Goal: Answer question/provide support: Answer question/provide support

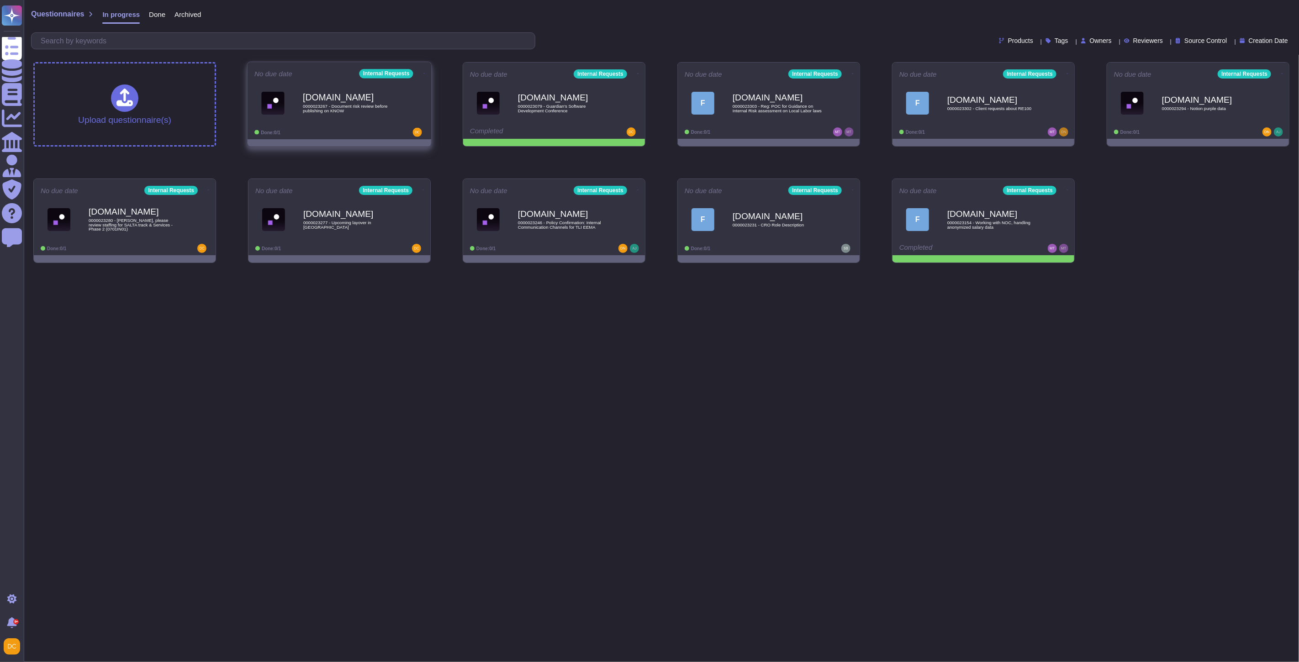
click at [325, 105] on span "0000023267 - Document risk review before publishing on KNOW" at bounding box center [349, 108] width 92 height 9
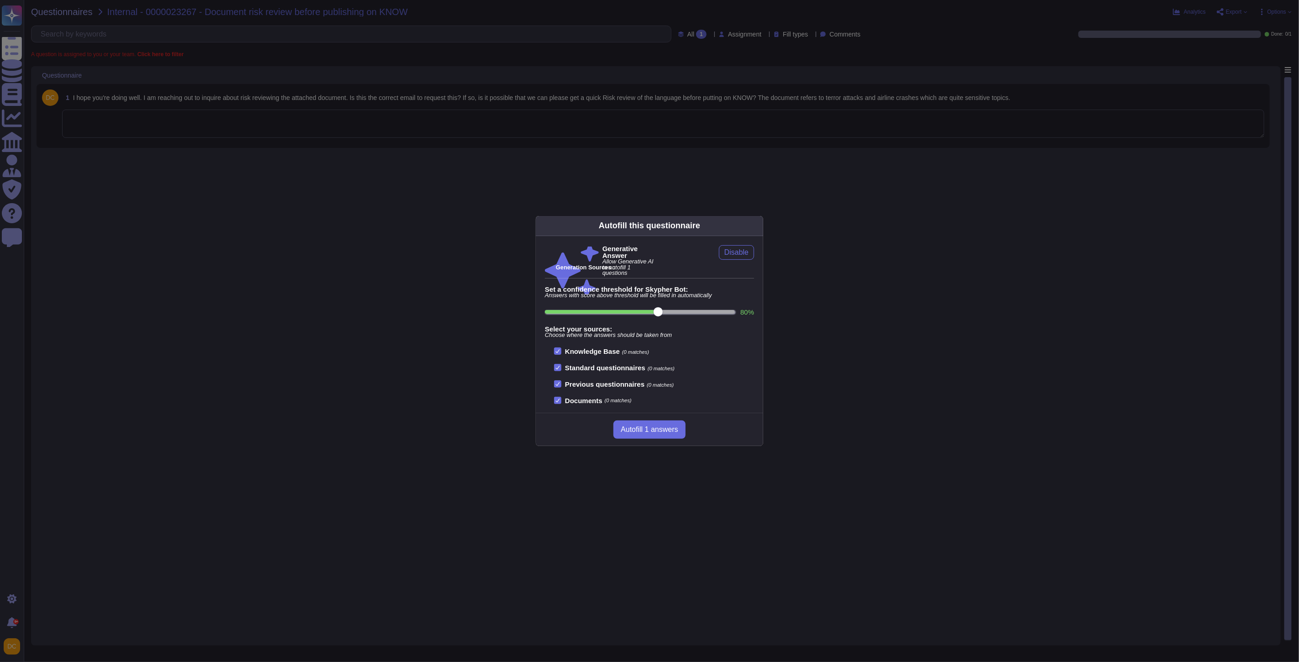
click at [273, 140] on div "Autofill this questionnaire Generative Answer Allow Generative AI to autofill 1…" at bounding box center [649, 331] width 1299 height 662
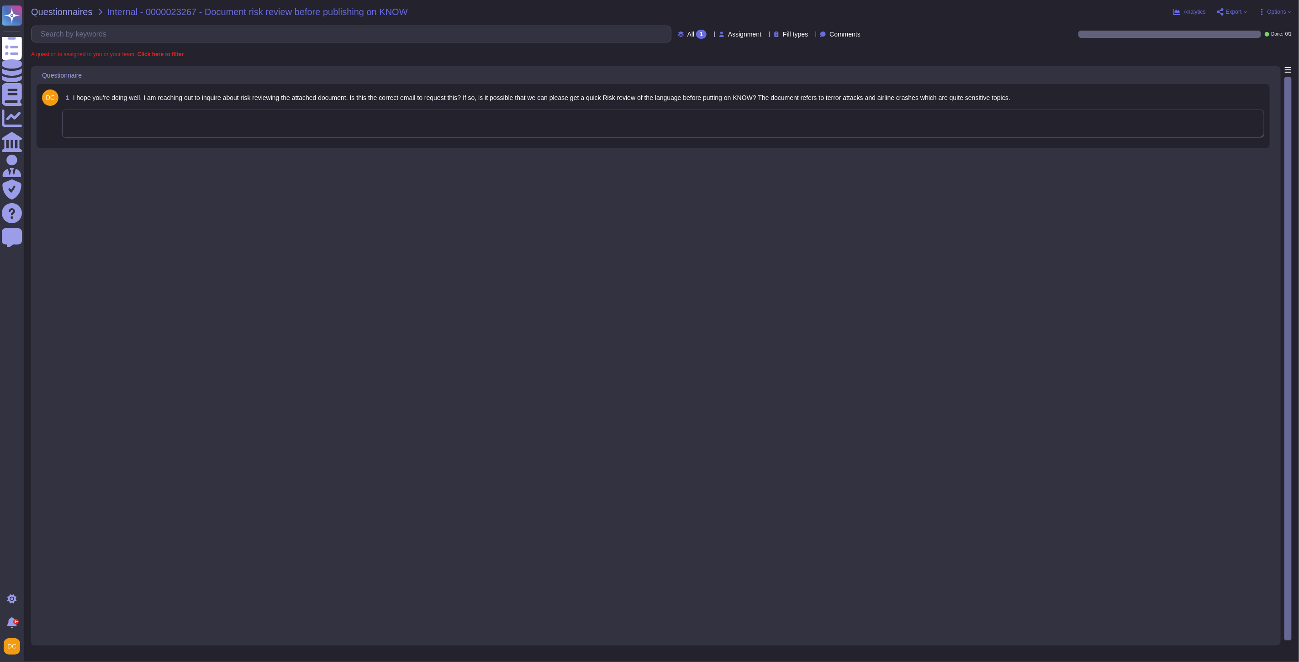
click at [217, 131] on textarea at bounding box center [663, 124] width 1202 height 28
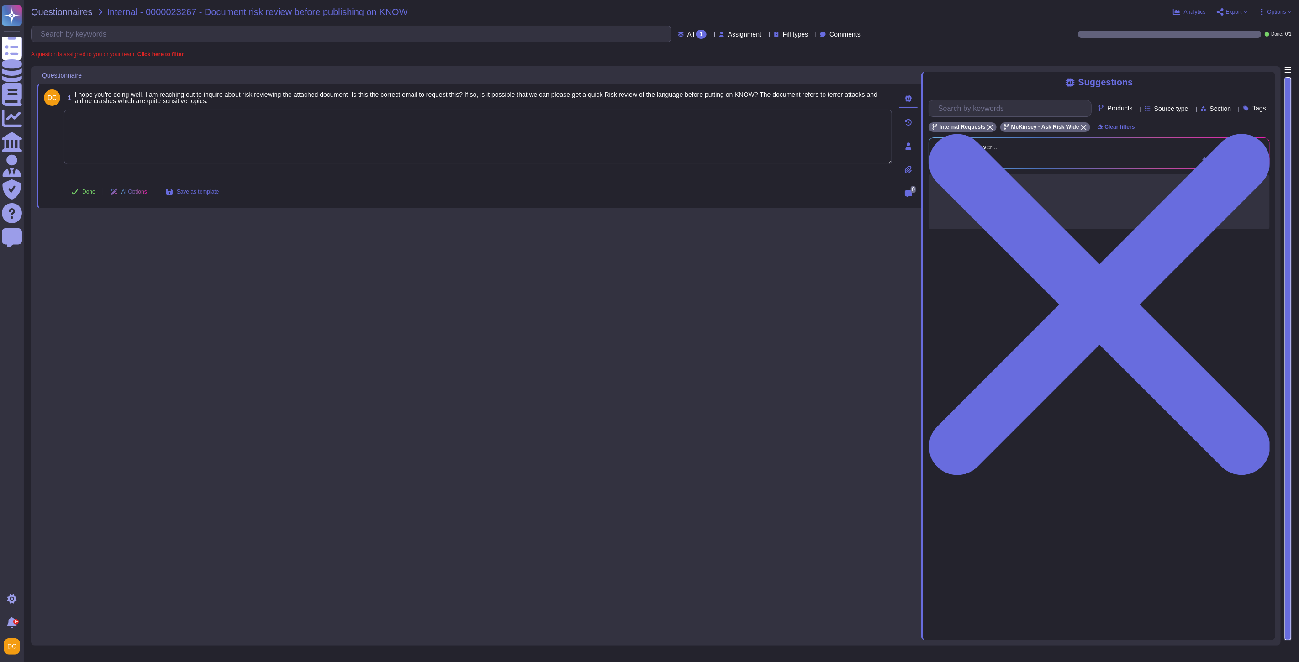
paste textarea "Loremi dolo sitam con adipisci elitsedd ei tem Incid utla: “ Etd magn aliq enim…"
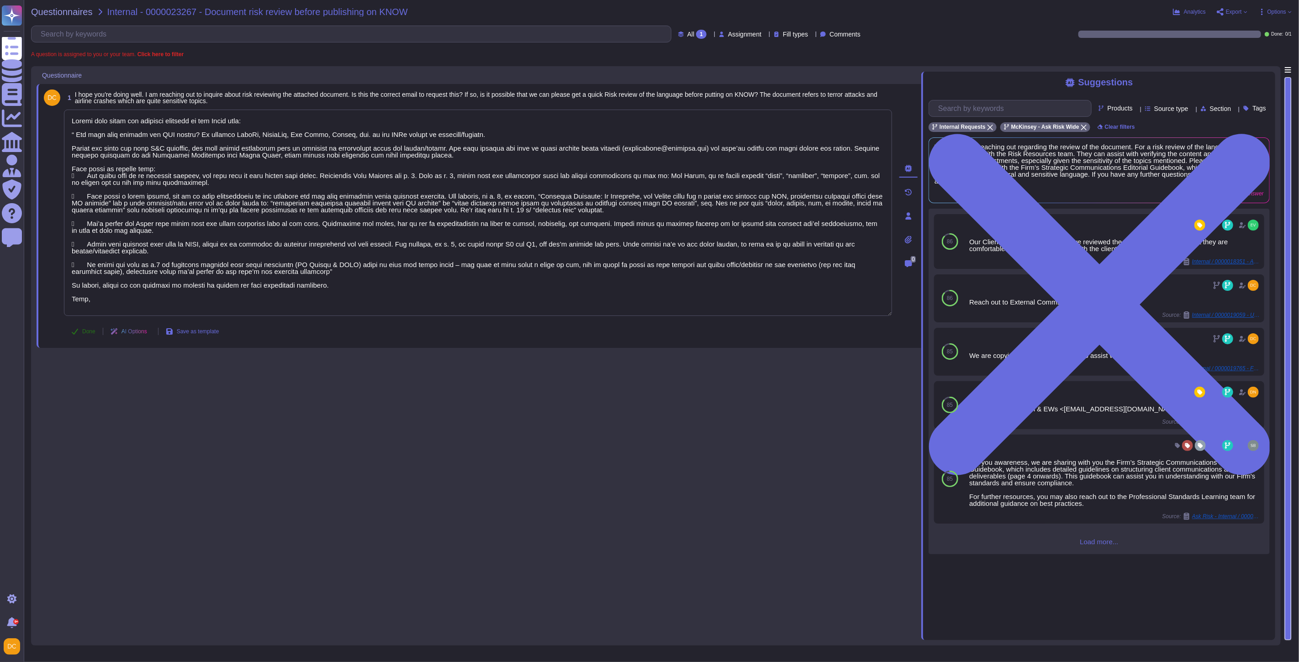
type textarea "Loremi dolo sitam con adipisci elitsedd ei tem Incid utla: “ Etd magn aliq enim…"
click at [84, 336] on button "Done" at bounding box center [83, 331] width 39 height 18
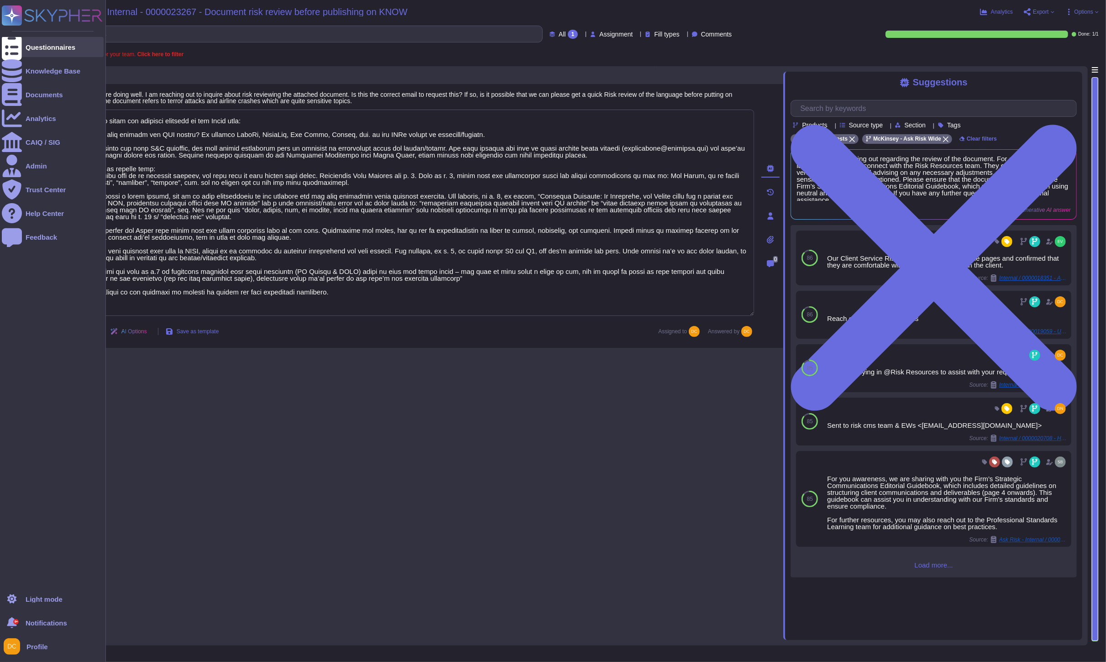
click at [10, 44] on icon at bounding box center [12, 47] width 20 height 27
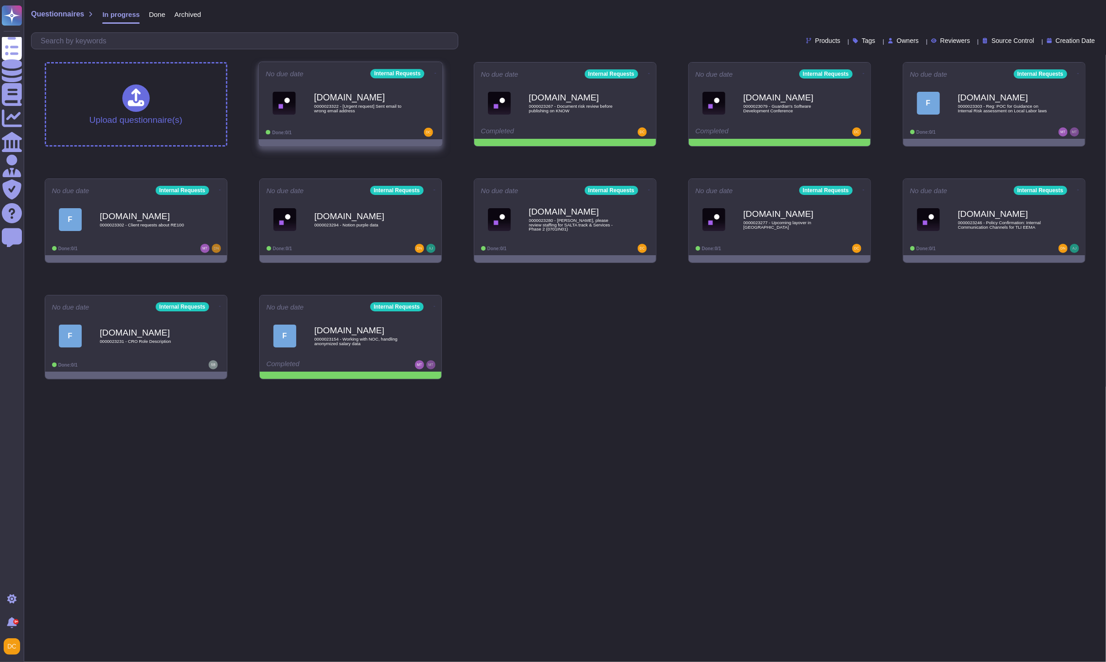
click at [350, 118] on div "[DOMAIN_NAME] 0000023322 - [Urgent request] Sent email to wrong email address" at bounding box center [360, 102] width 92 height 37
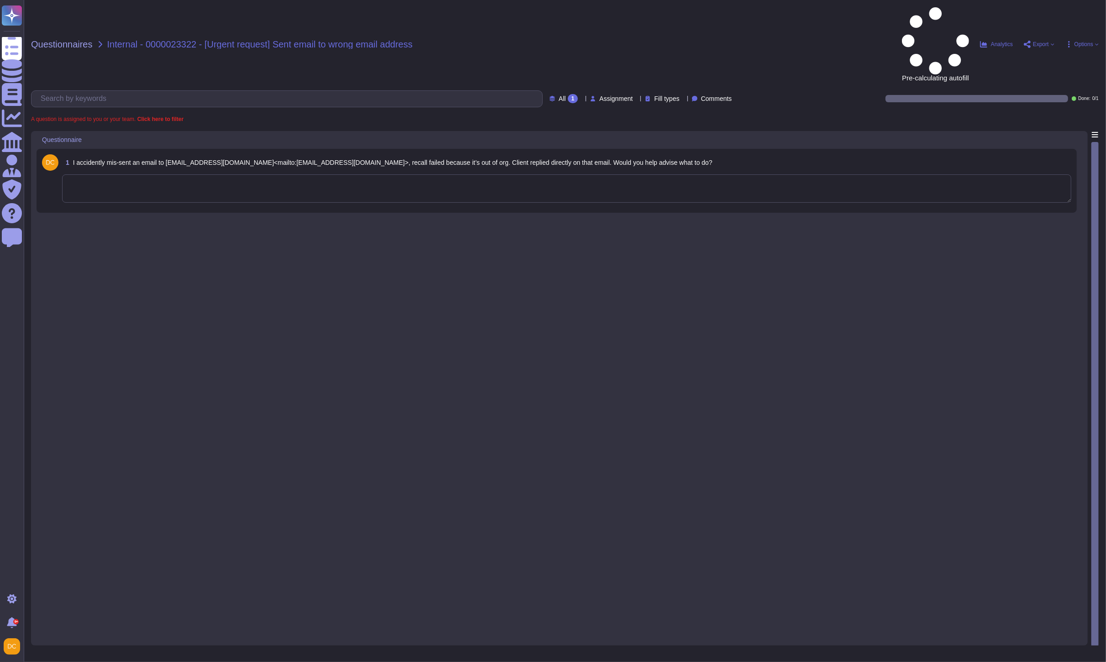
click at [129, 174] on textarea at bounding box center [567, 188] width 1010 height 28
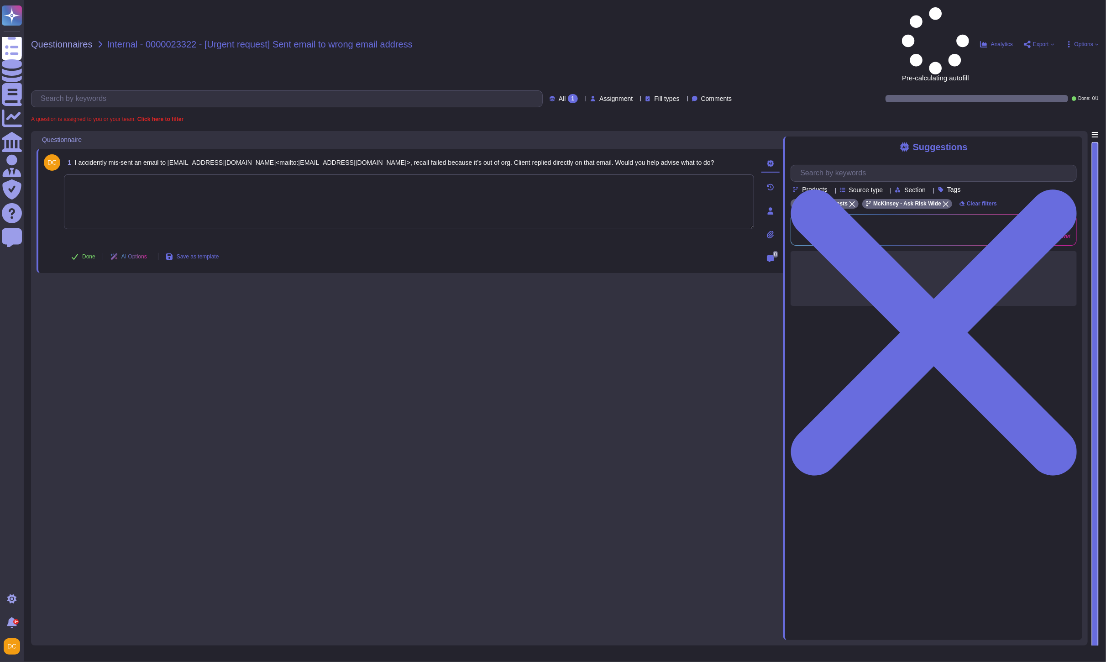
paste textarea "We are going to defer to the @SOC team, which is already looped into the origin…"
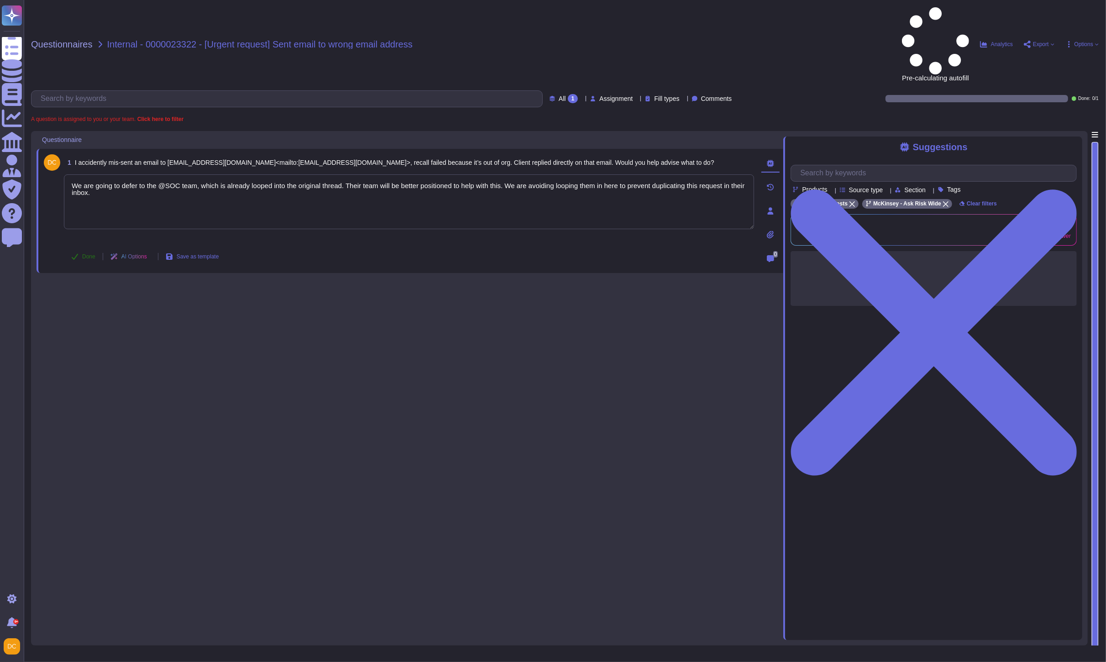
type textarea "We are going to defer to the @SOC team, which is already looped into the origin…"
click at [85, 254] on span "Done" at bounding box center [88, 256] width 13 height 5
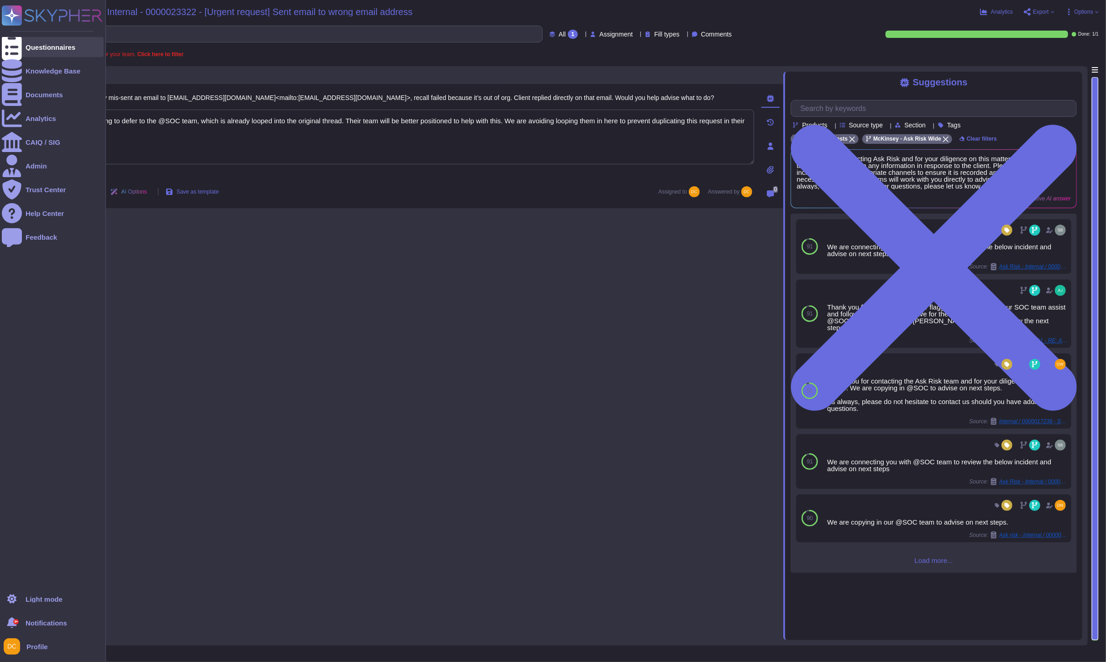
click at [16, 42] on div at bounding box center [12, 47] width 20 height 20
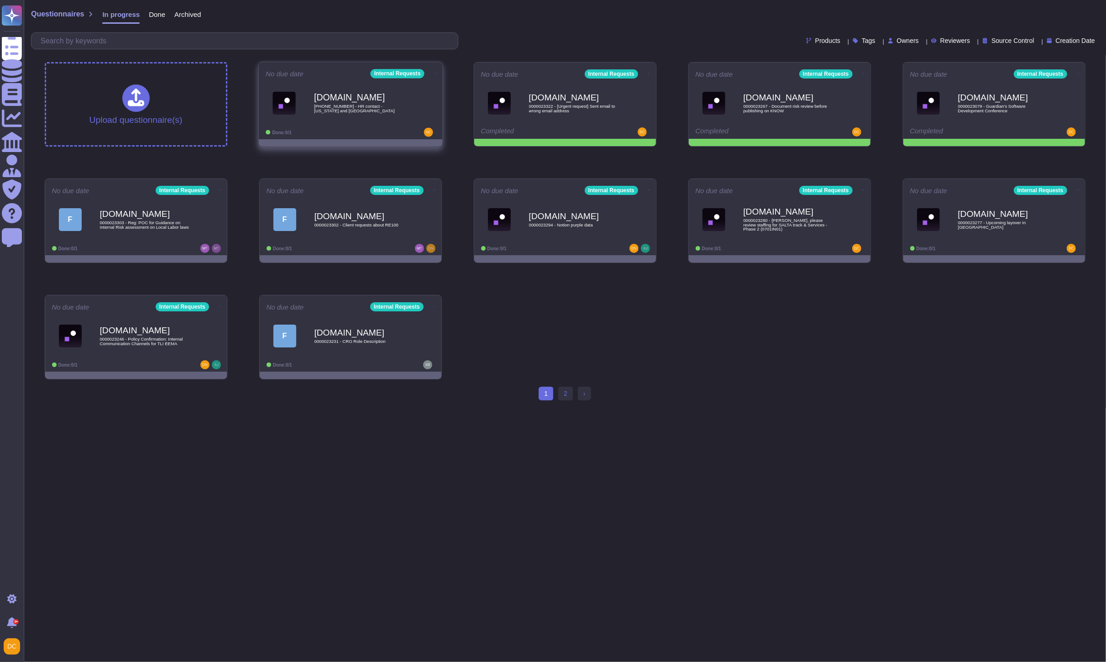
click at [373, 119] on div "[DOMAIN_NAME] [PHONE_NUMBER] - HR contact - [US_STATE] and [GEOGRAPHIC_DATA]" at bounding box center [360, 102] width 92 height 37
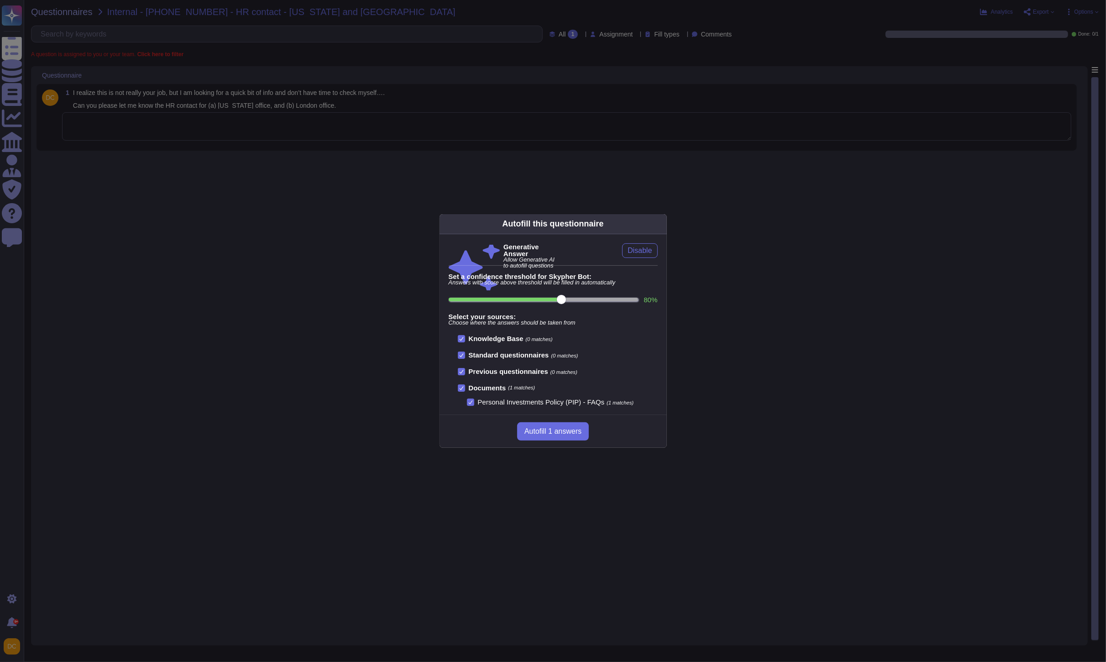
click at [185, 124] on div "Autofill this questionnaire Generative Answer Allow Generative AI to autofill q…" at bounding box center [553, 331] width 1106 height 662
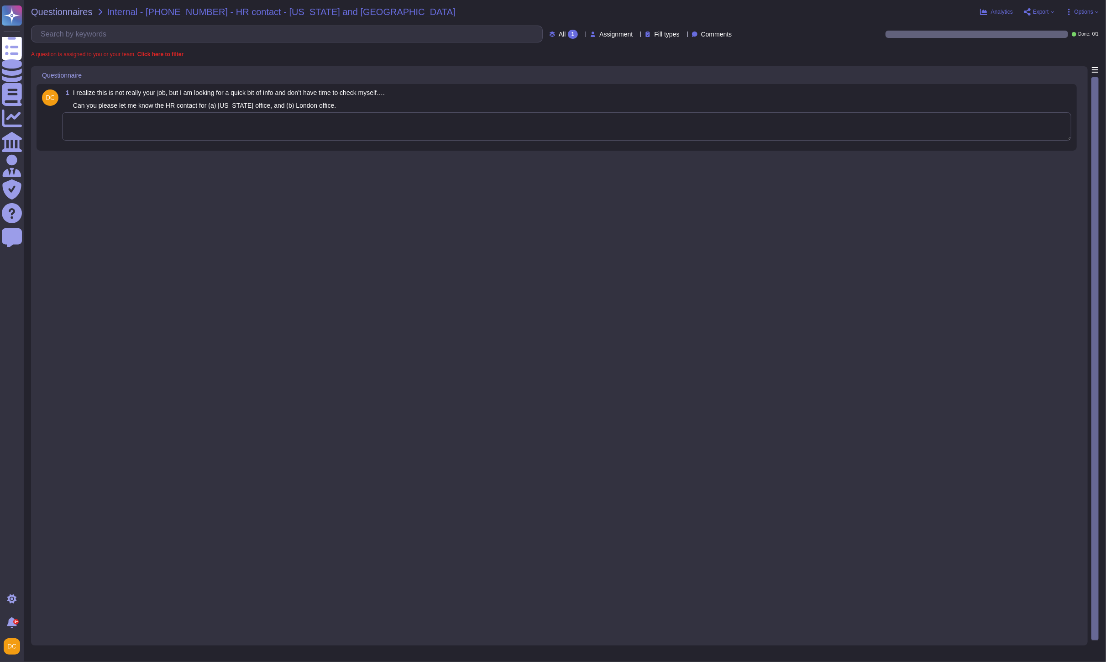
click at [155, 130] on textarea at bounding box center [567, 126] width 1010 height 28
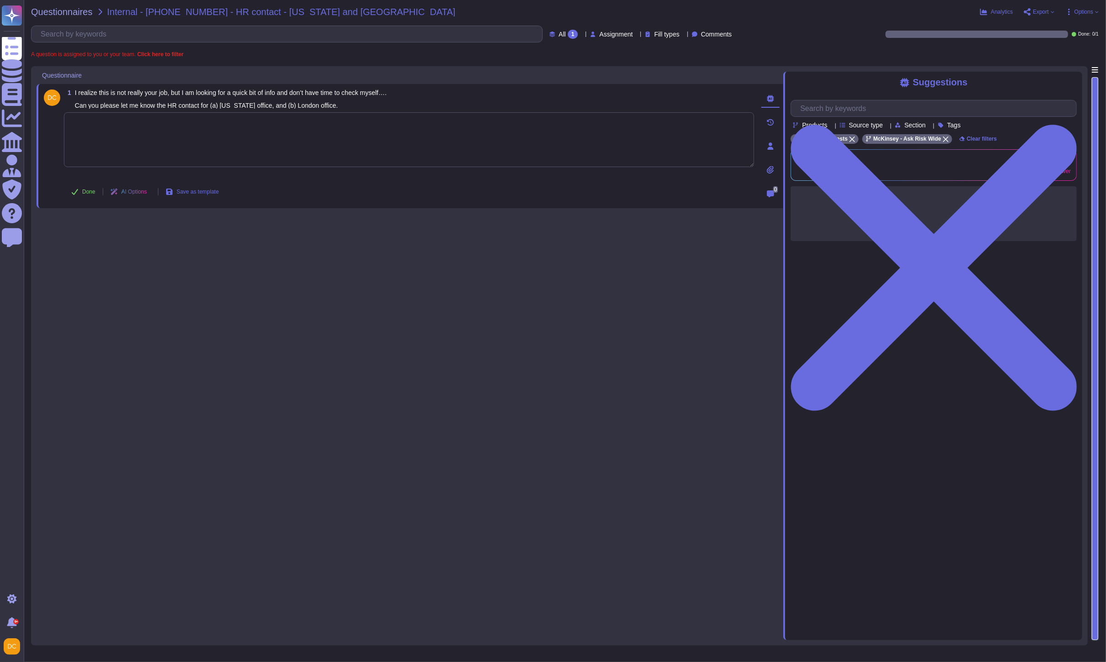
paste textarea "Please find the information below, obtained from this list: • [US_STATE]: [PERS…"
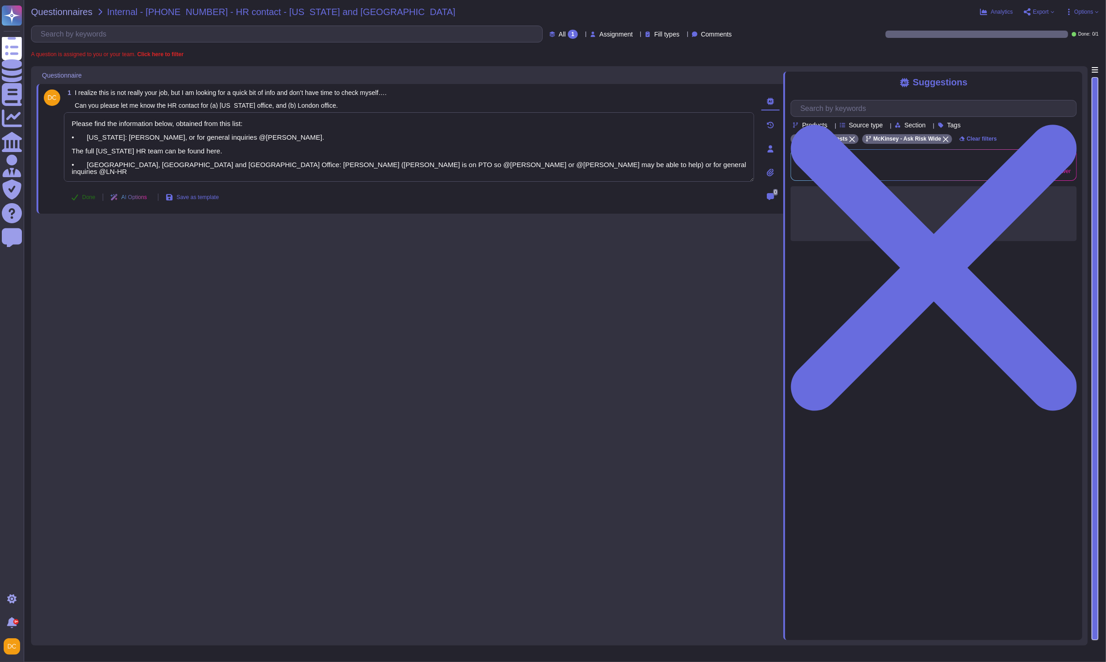
type textarea "Please find the information below, obtained from this list: • [US_STATE]: [PERS…"
click at [91, 195] on span "Done" at bounding box center [88, 197] width 13 height 5
